Goal: Information Seeking & Learning: Learn about a topic

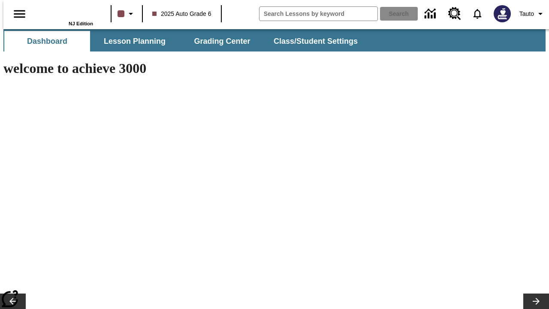
type input "-1"
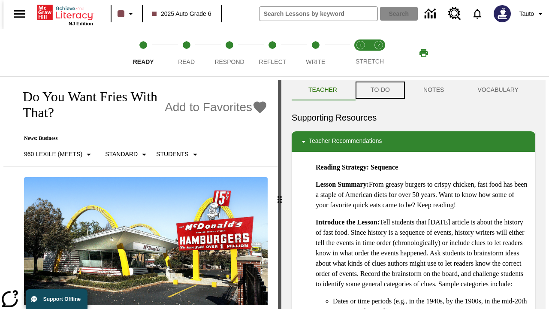
click at [379, 90] on button "TO-DO" at bounding box center [380, 90] width 53 height 21
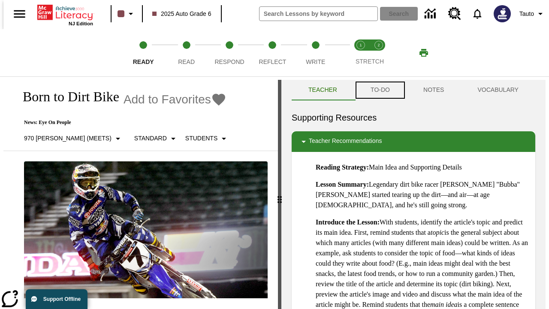
click at [379, 90] on button "TO-DO" at bounding box center [380, 90] width 53 height 21
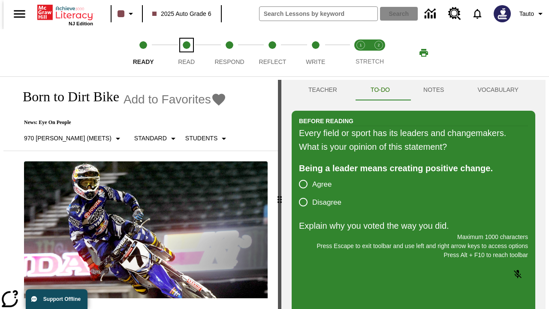
click at [186, 53] on span "Read" at bounding box center [186, 58] width 17 height 15
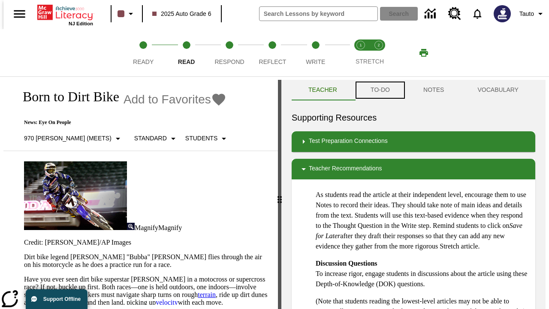
scroll to position [0, 0]
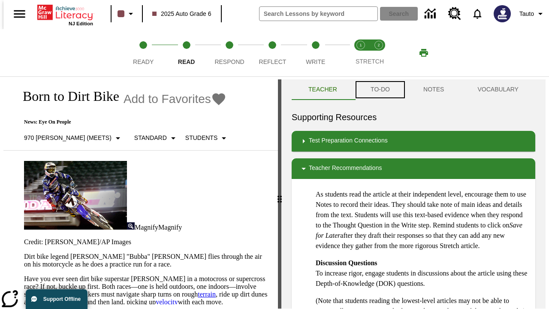
click at [379, 90] on button "TO-DO" at bounding box center [380, 89] width 53 height 21
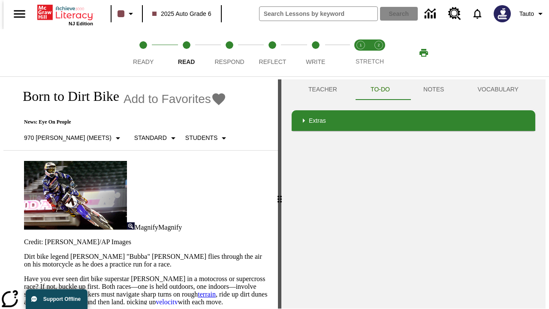
click at [24, 275] on p "Have you ever seen dirt bike superstar [PERSON_NAME] in a motocross or supercro…" at bounding box center [146, 306] width 244 height 62
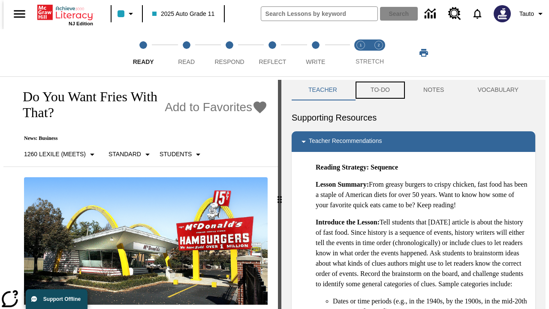
click at [379, 90] on button "TO-DO" at bounding box center [380, 90] width 53 height 21
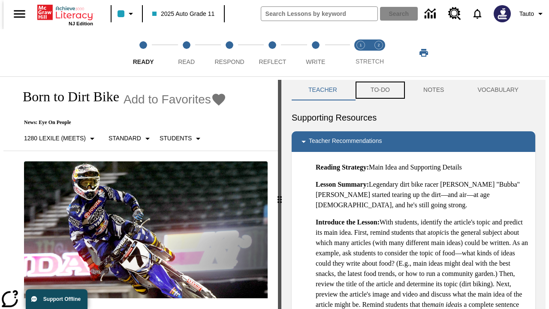
click at [379, 90] on button "TO-DO" at bounding box center [380, 90] width 53 height 21
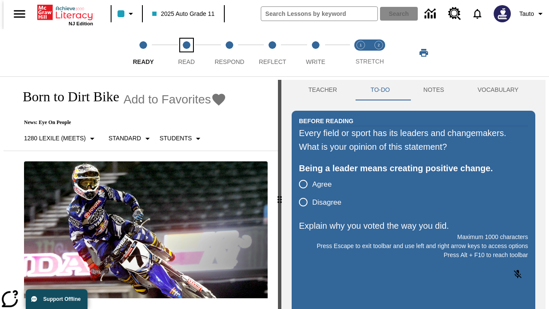
click at [186, 53] on span "Read" at bounding box center [186, 58] width 17 height 15
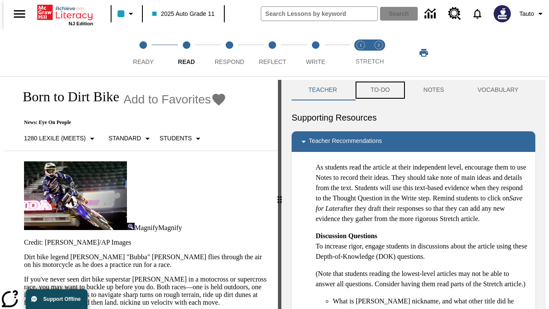
scroll to position [0, 0]
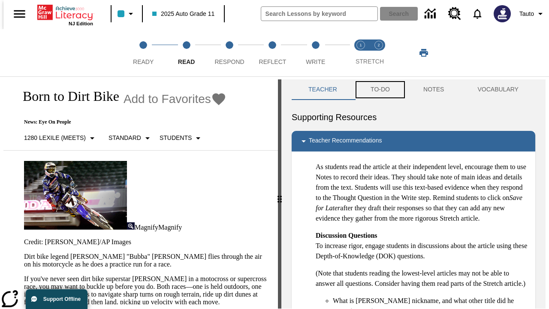
click at [379, 90] on button "TO-DO" at bounding box center [380, 89] width 53 height 21
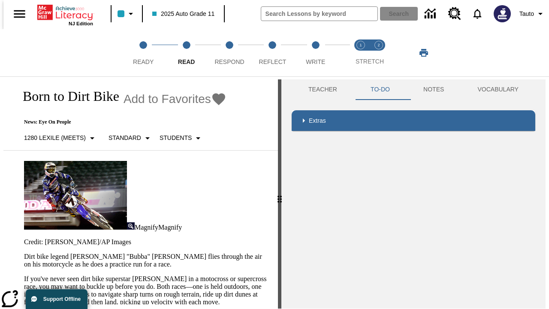
click at [24, 275] on p "If you've never seen dirt bike superstar [PERSON_NAME] in a motocross or superc…" at bounding box center [146, 306] width 244 height 62
